Goal: Task Accomplishment & Management: Use online tool/utility

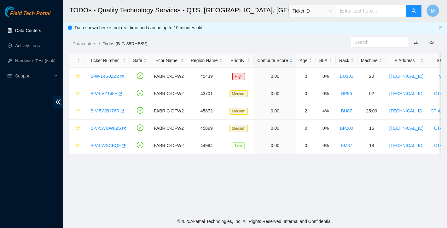
click at [31, 32] on link "Data Centers" at bounding box center [28, 30] width 26 height 5
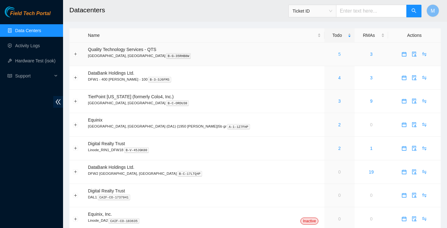
click at [338, 55] on link "5" at bounding box center [339, 54] width 3 height 5
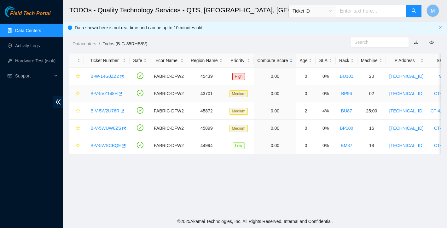
click at [115, 93] on link "B-V-5VZ148H" at bounding box center [103, 93] width 27 height 5
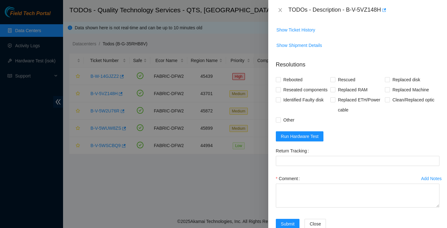
scroll to position [489, 0]
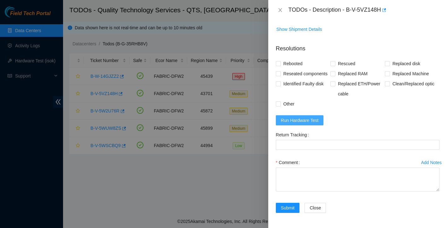
click at [309, 124] on span "Run Hardware Test" at bounding box center [300, 120] width 38 height 7
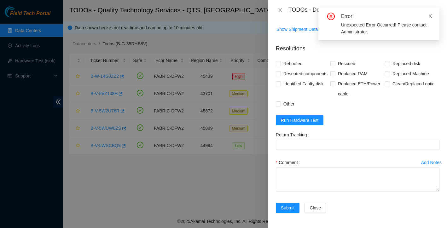
click at [430, 14] on icon "close" at bounding box center [430, 16] width 4 height 4
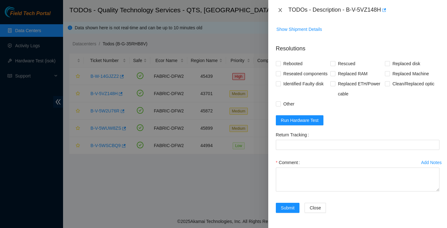
click at [282, 10] on icon "close" at bounding box center [280, 10] width 5 height 5
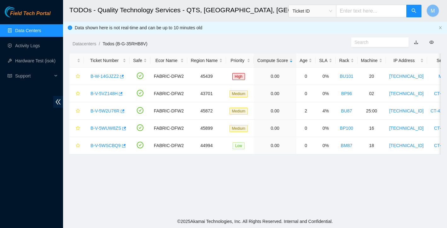
scroll to position [124, 0]
click at [35, 30] on link "Data Centers" at bounding box center [28, 30] width 26 height 5
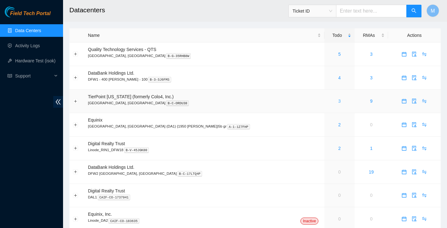
click at [338, 101] on link "3" at bounding box center [339, 101] width 3 height 5
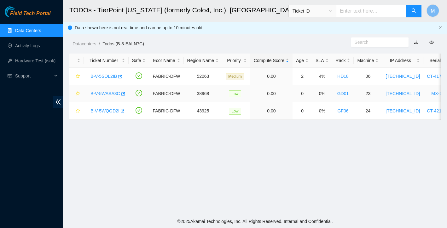
click at [113, 96] on div "B-V-5WASA3C" at bounding box center [106, 94] width 38 height 10
click at [113, 95] on link "B-V-5WASA3C" at bounding box center [105, 93] width 30 height 5
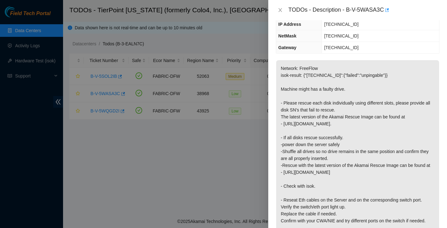
scroll to position [75, 0]
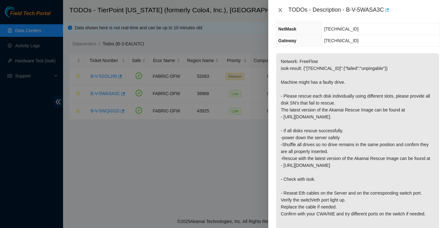
click at [279, 11] on icon "close" at bounding box center [279, 10] width 3 height 4
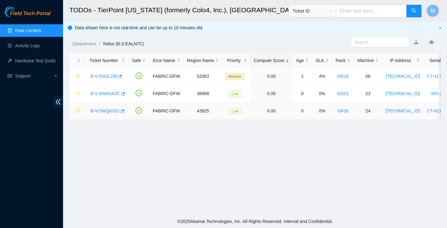
click at [105, 110] on link "B-V-5WQGD2I" at bounding box center [104, 110] width 29 height 5
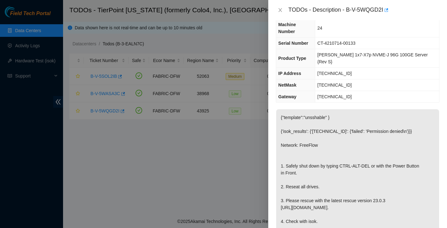
scroll to position [0, 0]
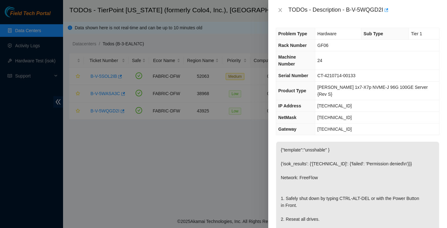
click at [239, 163] on div at bounding box center [223, 114] width 447 height 228
click at [279, 9] on icon "close" at bounding box center [280, 10] width 5 height 5
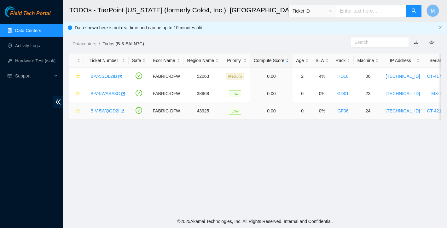
click at [112, 112] on link "B-V-5WQGD2I" at bounding box center [104, 110] width 29 height 5
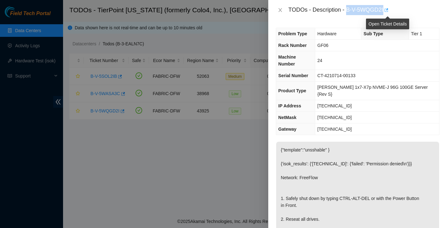
drag, startPoint x: 347, startPoint y: 11, endPoint x: 386, endPoint y: 7, distance: 38.6
click at [386, 7] on div "TODOs - Description - B-V-5WQGD2I" at bounding box center [363, 10] width 151 height 10
click at [378, 8] on div "TODOs - Description - B-V-5WQGD2I" at bounding box center [363, 10] width 151 height 10
drag, startPoint x: 348, startPoint y: 9, endPoint x: 385, endPoint y: 8, distance: 36.9
click at [385, 8] on div "TODOs - Description - B-V-5WQGD2I" at bounding box center [363, 10] width 151 height 10
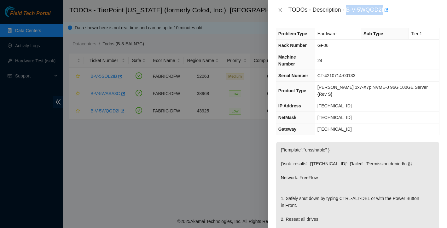
copy div "B-V-5WQGD2I"
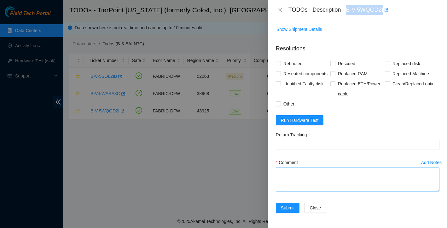
scroll to position [287, 0]
click at [316, 120] on span "Run Hardware Test" at bounding box center [300, 120] width 38 height 7
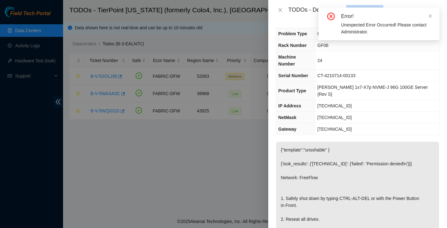
scroll to position [0, 0]
click at [430, 13] on link at bounding box center [430, 16] width 4 height 7
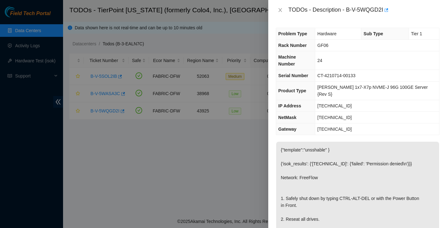
click at [37, 46] on div at bounding box center [223, 114] width 447 height 228
click at [281, 9] on icon "close" at bounding box center [280, 10] width 5 height 5
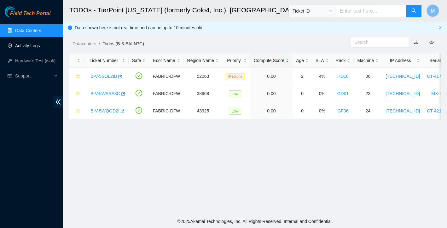
click at [35, 47] on link "Activity Logs" at bounding box center [27, 45] width 25 height 5
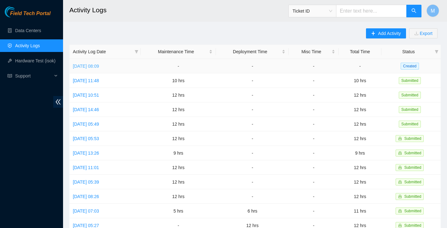
click at [99, 66] on link "Mon, 29 Sep 2025 08:09" at bounding box center [86, 66] width 26 height 5
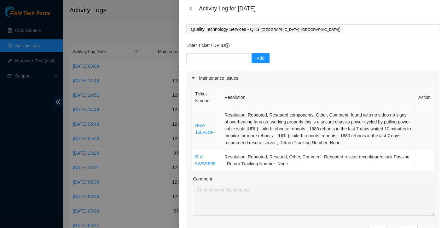
scroll to position [30, 0]
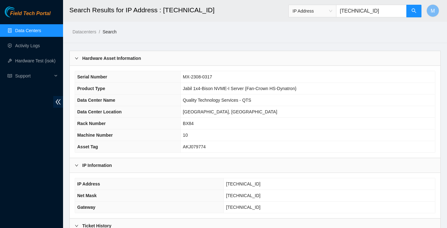
scroll to position [102, 0]
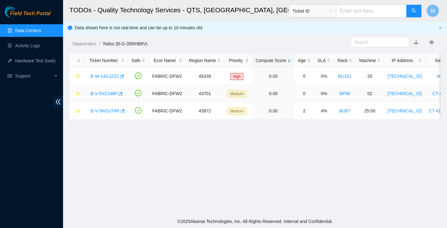
click at [110, 95] on link "B-V-5VZ148H" at bounding box center [103, 93] width 27 height 5
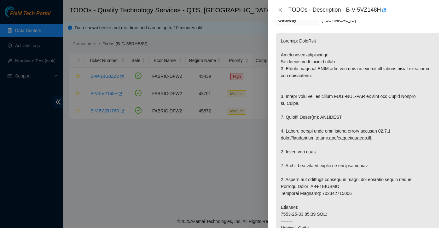
scroll to position [101, 0]
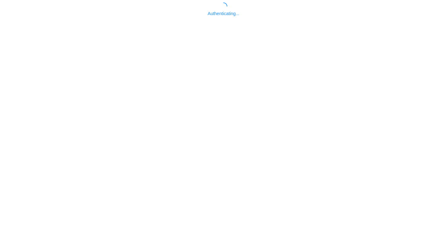
scroll to position [6, 0]
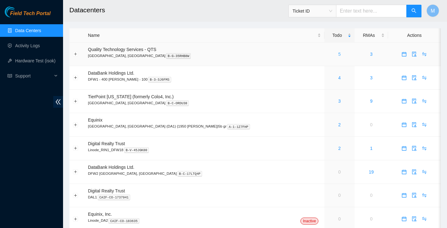
click at [338, 54] on link "5" at bounding box center [339, 54] width 3 height 5
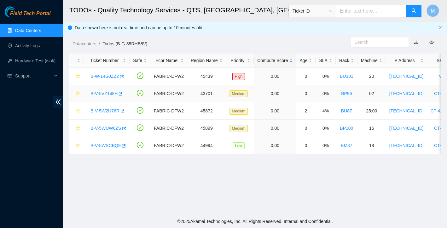
click at [107, 92] on link "B-V-5VZ148H" at bounding box center [103, 93] width 27 height 5
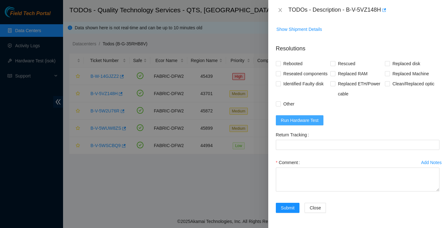
click at [321, 120] on button "Run Hardware Test" at bounding box center [300, 120] width 48 height 10
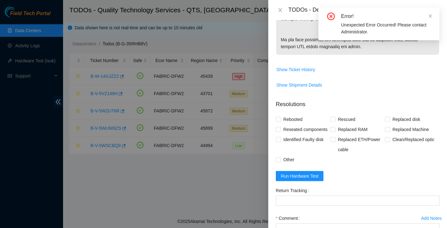
scroll to position [299, 0]
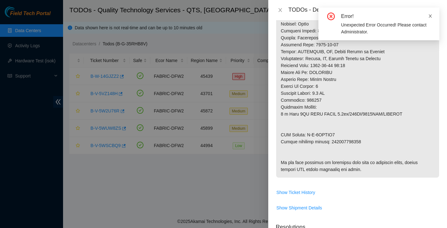
click at [429, 19] on link at bounding box center [430, 16] width 4 height 7
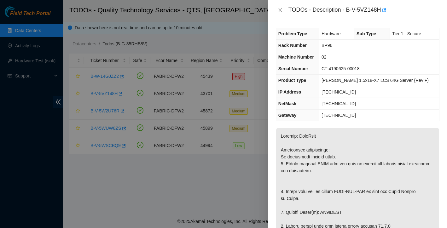
scroll to position [0, 0]
drag, startPoint x: 349, startPoint y: 10, endPoint x: 384, endPoint y: 8, distance: 35.3
click at [384, 8] on div "TODOs - Description - B-V-5VZ148H" at bounding box center [363, 10] width 151 height 10
copy div "B-V-5VZ148H"
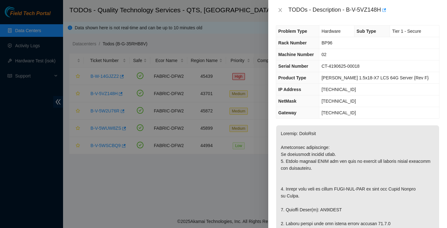
click at [32, 47] on div at bounding box center [223, 114] width 447 height 228
click at [34, 47] on div at bounding box center [223, 114] width 447 height 228
